Goal: Task Accomplishment & Management: Manage account settings

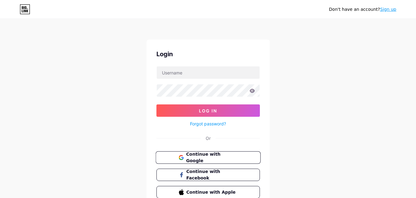
click at [202, 158] on span "Continue with Google" at bounding box center [211, 157] width 51 height 13
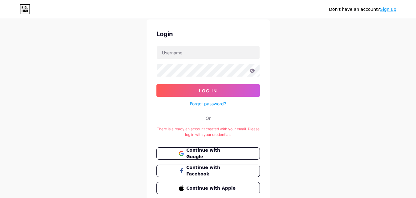
scroll to position [31, 0]
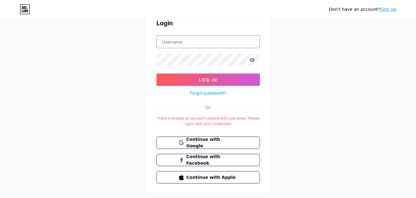
drag, startPoint x: 195, startPoint y: 41, endPoint x: 197, endPoint y: 43, distance: 3.3
click at [195, 41] on input "text" at bounding box center [208, 41] width 103 height 12
drag, startPoint x: 235, startPoint y: 43, endPoint x: 191, endPoint y: 45, distance: 43.2
click at [191, 45] on input "digitallcomms2@gmail.com" at bounding box center [208, 41] width 103 height 12
type input "digitallcomms"
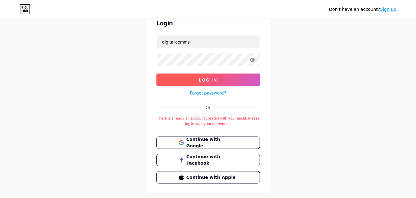
click at [222, 81] on button "Log In" at bounding box center [209, 79] width 104 height 12
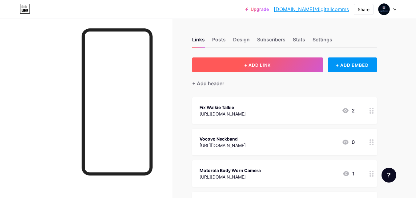
click at [266, 63] on span "+ ADD LINK" at bounding box center [257, 64] width 27 height 5
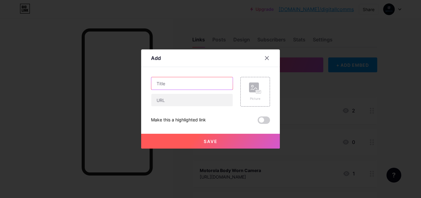
click at [188, 86] on input "text" at bounding box center [191, 83] width 81 height 12
click at [160, 84] on input "text" at bounding box center [191, 83] width 81 height 12
paste input "Event Management Radios"
type input "Event Management Radios"
click at [217, 83] on input "Event Management Radios" at bounding box center [191, 83] width 81 height 12
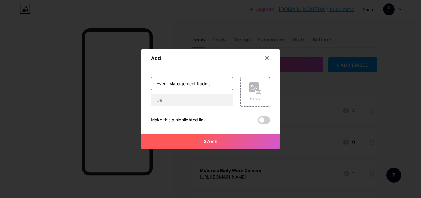
click at [217, 83] on input "Event Management Radios" at bounding box center [191, 83] width 81 height 12
click at [177, 85] on input "text" at bounding box center [191, 83] width 81 height 12
click at [172, 100] on input "text" at bounding box center [191, 100] width 81 height 12
click at [182, 82] on input "text" at bounding box center [191, 83] width 81 height 12
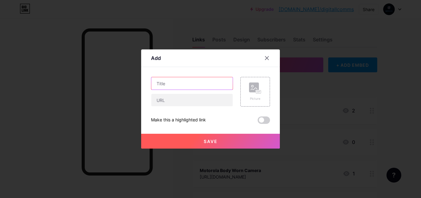
click at [173, 83] on input "text" at bounding box center [191, 83] width 81 height 12
paste input "Reliable Event Management Radios for Clear Communication"
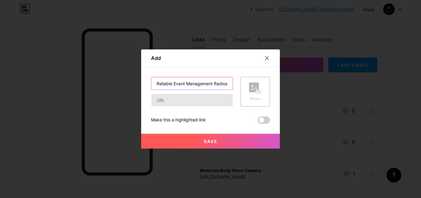
scroll to position [0, 52]
type input "Reliable Event Management Radios for Clear Communication"
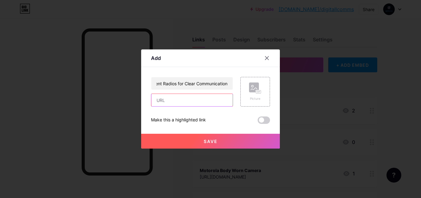
drag, startPoint x: 173, startPoint y: 101, endPoint x: 176, endPoint y: 101, distance: 3.4
click at [173, 101] on input "text" at bounding box center [191, 100] width 81 height 12
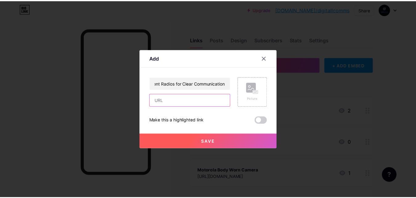
scroll to position [0, 0]
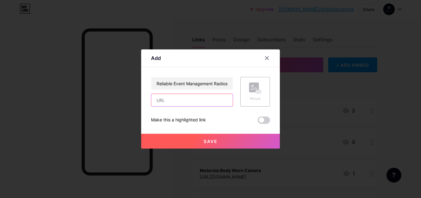
click at [170, 99] on input "text" at bounding box center [191, 100] width 81 height 12
paste input "https://pinup.com/Sl2jG8gx6"
type input "https://pinup.com/Sl2jG8gx6"
click at [200, 137] on button "Save" at bounding box center [210, 140] width 139 height 15
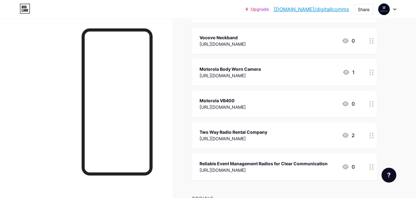
scroll to position [155, 0]
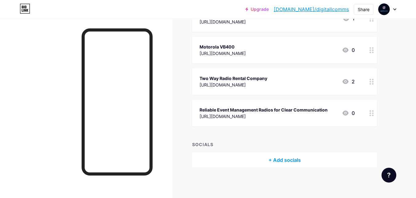
drag, startPoint x: 258, startPoint y: 117, endPoint x: 259, endPoint y: 81, distance: 36.1
click at [259, 81] on span "Fix Walkie Talkie https://www.besport.com/l/5jbHe5s8 2 Vocovo Neckband https://…" at bounding box center [284, 34] width 185 height 184
click at [294, 128] on div "+ ADD LINK + ADD EMBED + Add header Fix Walkie Talkie https://www.besport.com/l…" at bounding box center [284, 35] width 185 height 264
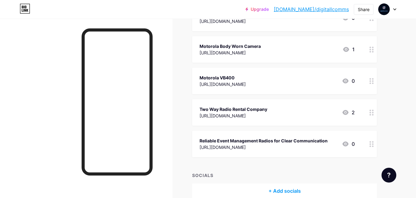
drag, startPoint x: 338, startPoint y: 135, endPoint x: 337, endPoint y: 121, distance: 14.3
click at [337, 121] on span "Fix Walkie Talkie https://www.besport.com/l/5jbHe5s8 2 Vocovo Neckband https://…" at bounding box center [284, 65] width 185 height 184
click at [351, 126] on span "Fix Walkie Talkie https://www.besport.com/l/5jbHe5s8 2 Vocovo Neckband https://…" at bounding box center [284, 65] width 185 height 184
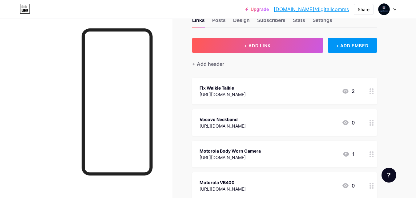
scroll to position [0, 0]
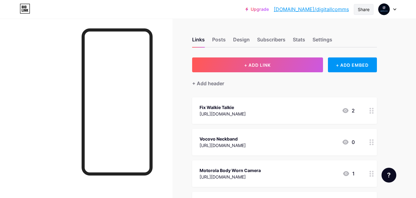
click at [364, 10] on div "Share" at bounding box center [364, 9] width 12 height 6
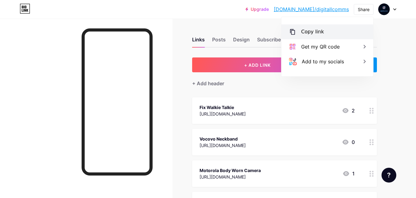
click at [309, 32] on div "Copy link" at bounding box center [312, 31] width 23 height 7
